Goal: Check status: Check status

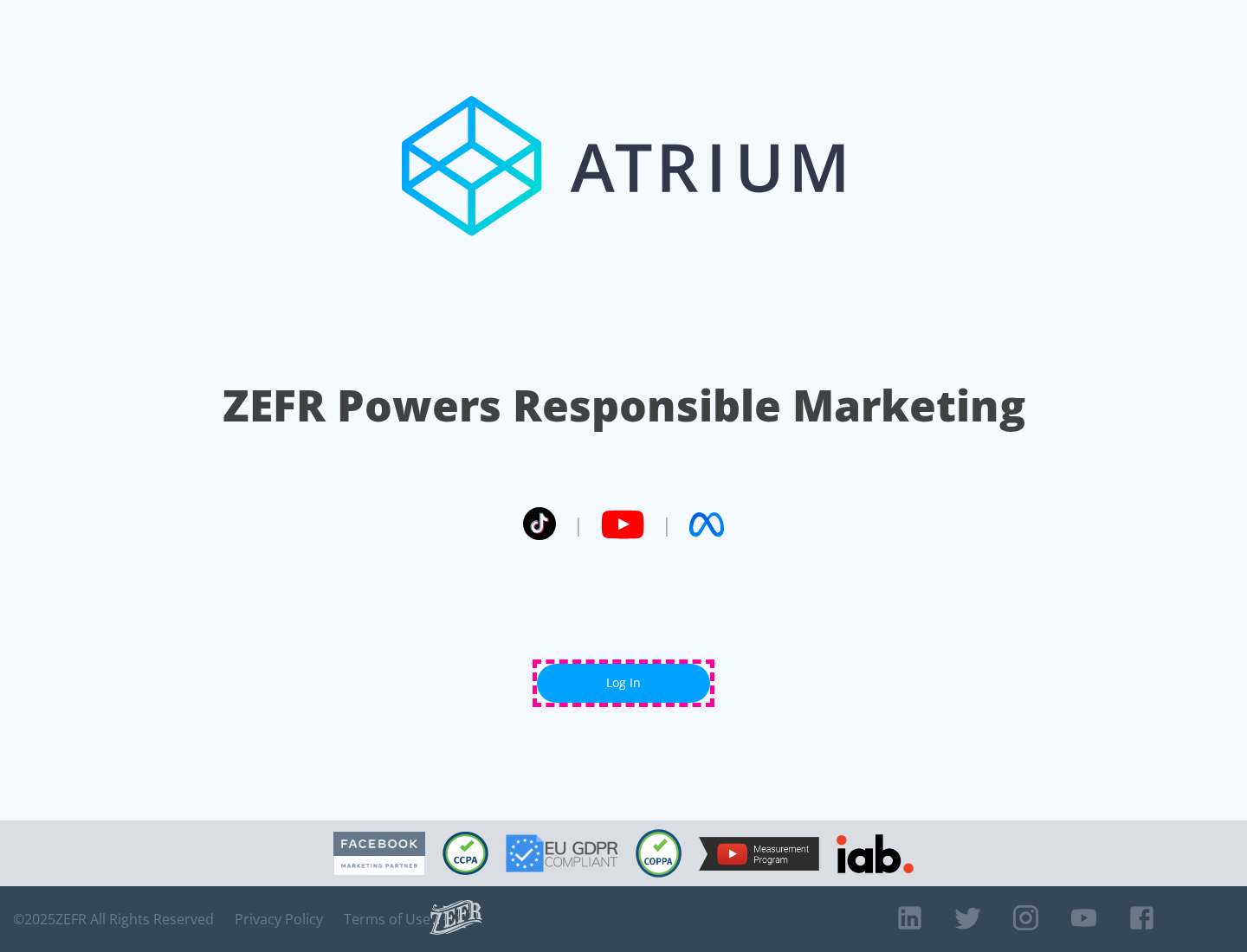
click at [624, 683] on link "Log In" at bounding box center [623, 682] width 173 height 39
